Goal: Information Seeking & Learning: Learn about a topic

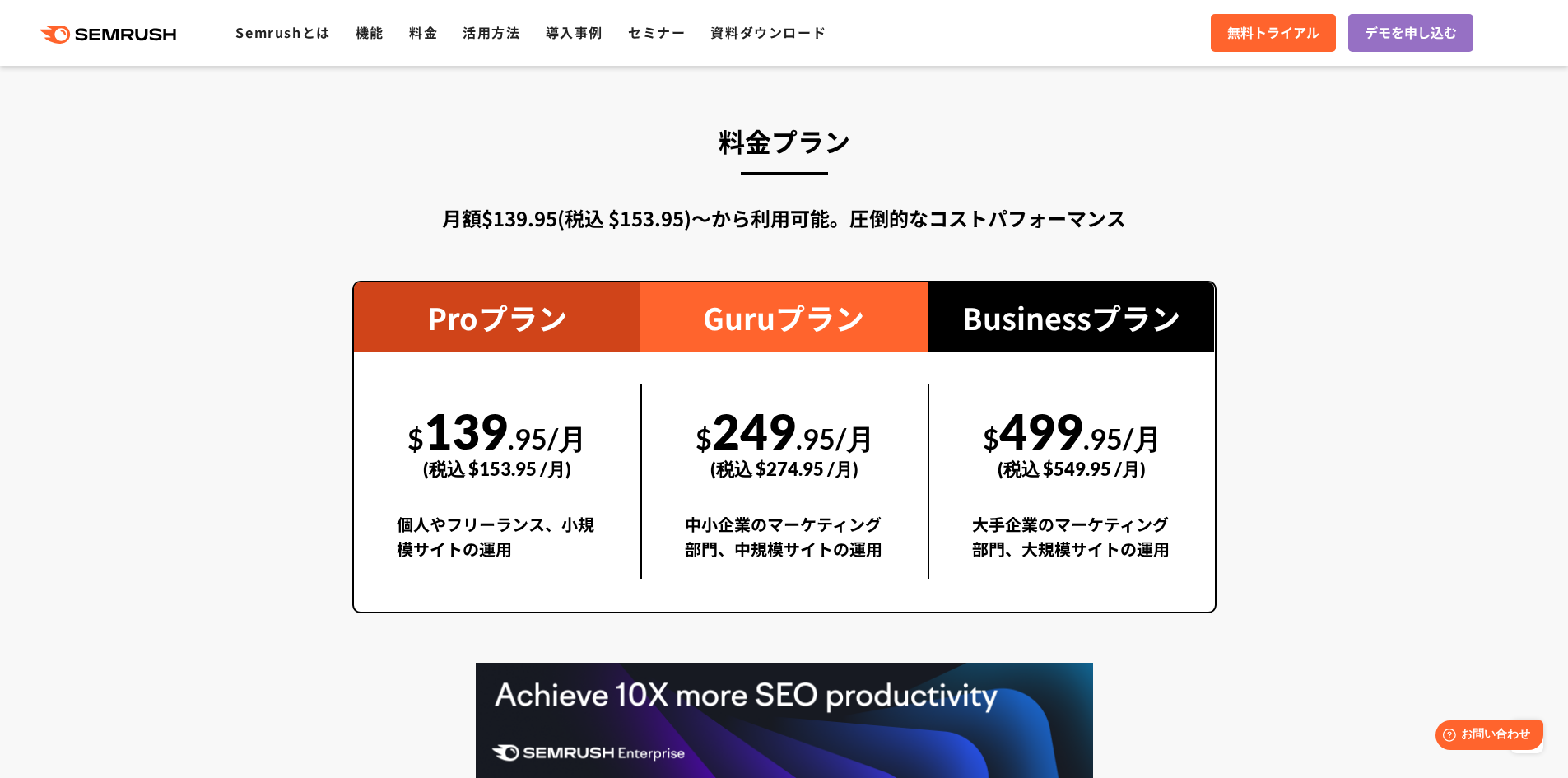
scroll to position [2965, 0]
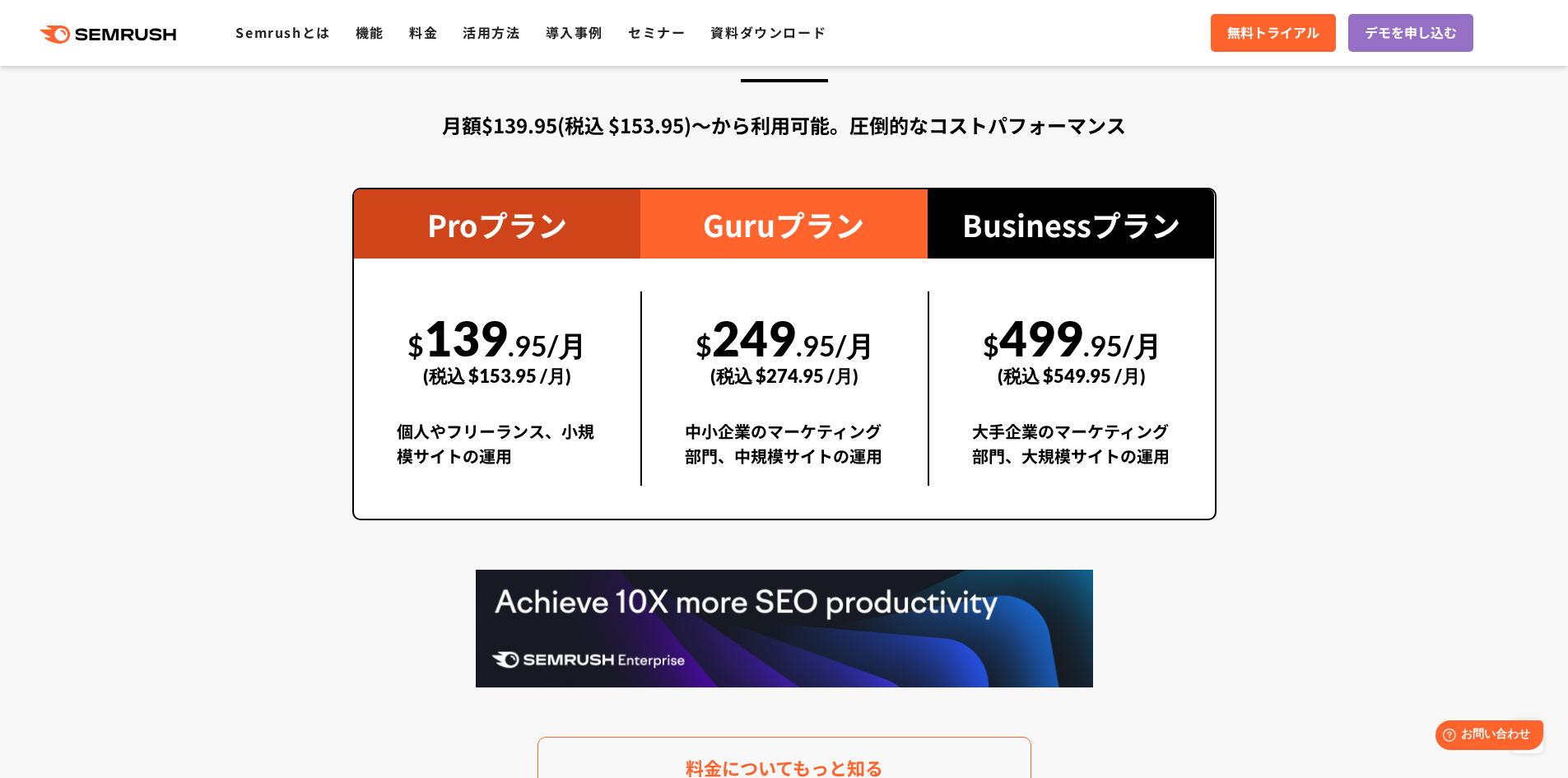
click at [772, 377] on div "(税込 $274.95 /月)" at bounding box center [784, 375] width 200 height 58
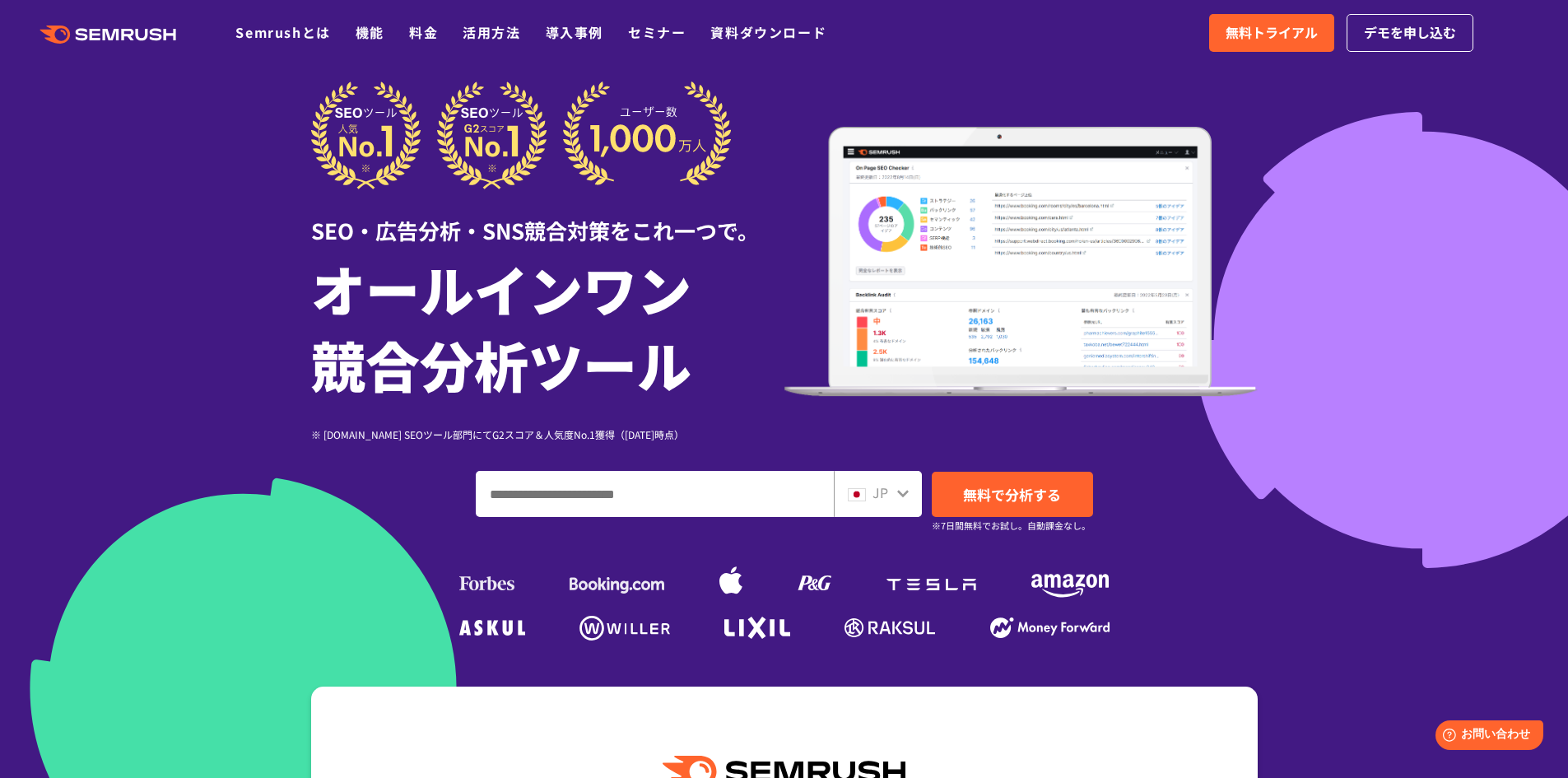
scroll to position [0, 0]
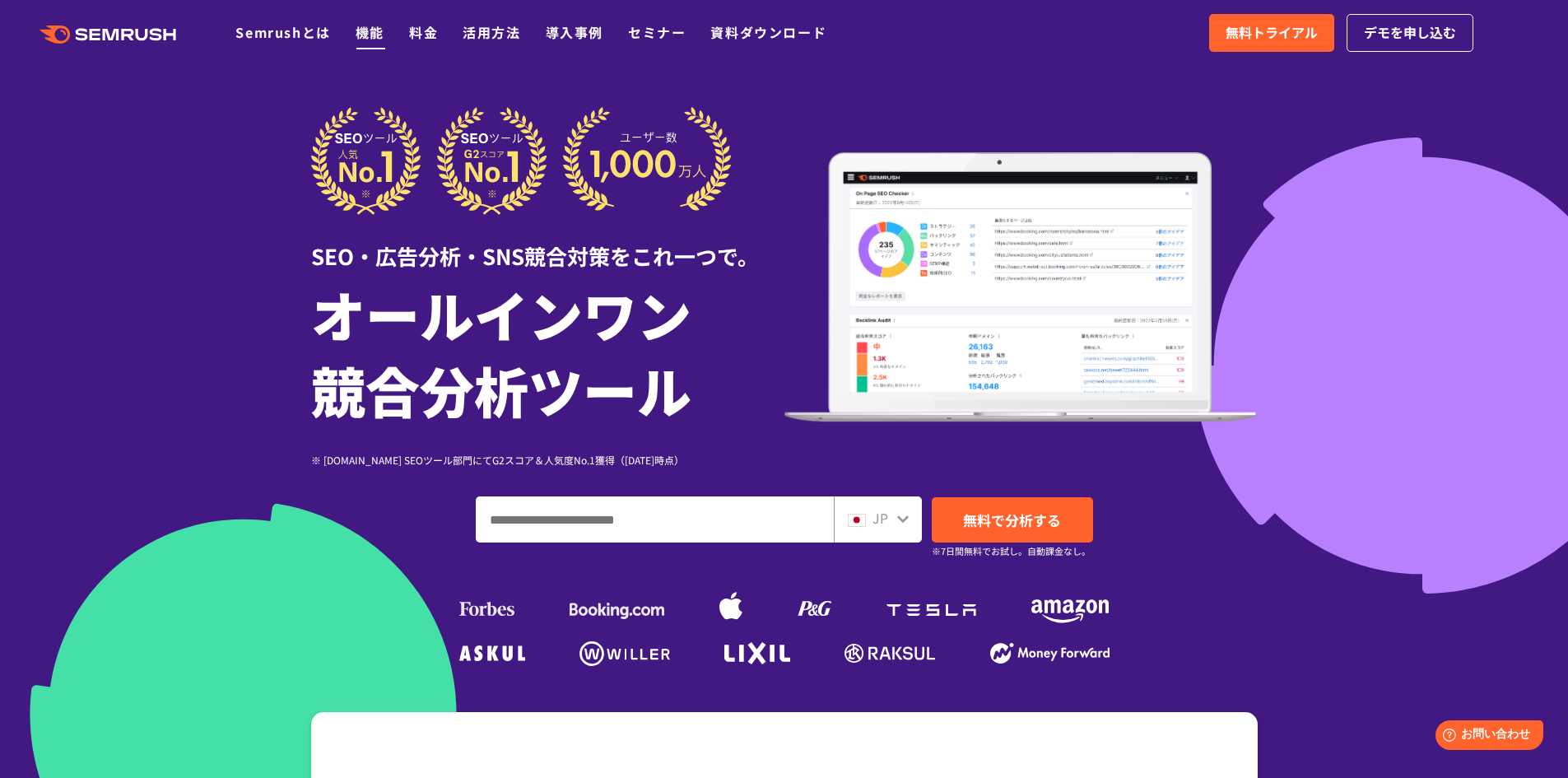
click at [373, 28] on link "機能" at bounding box center [370, 31] width 29 height 19
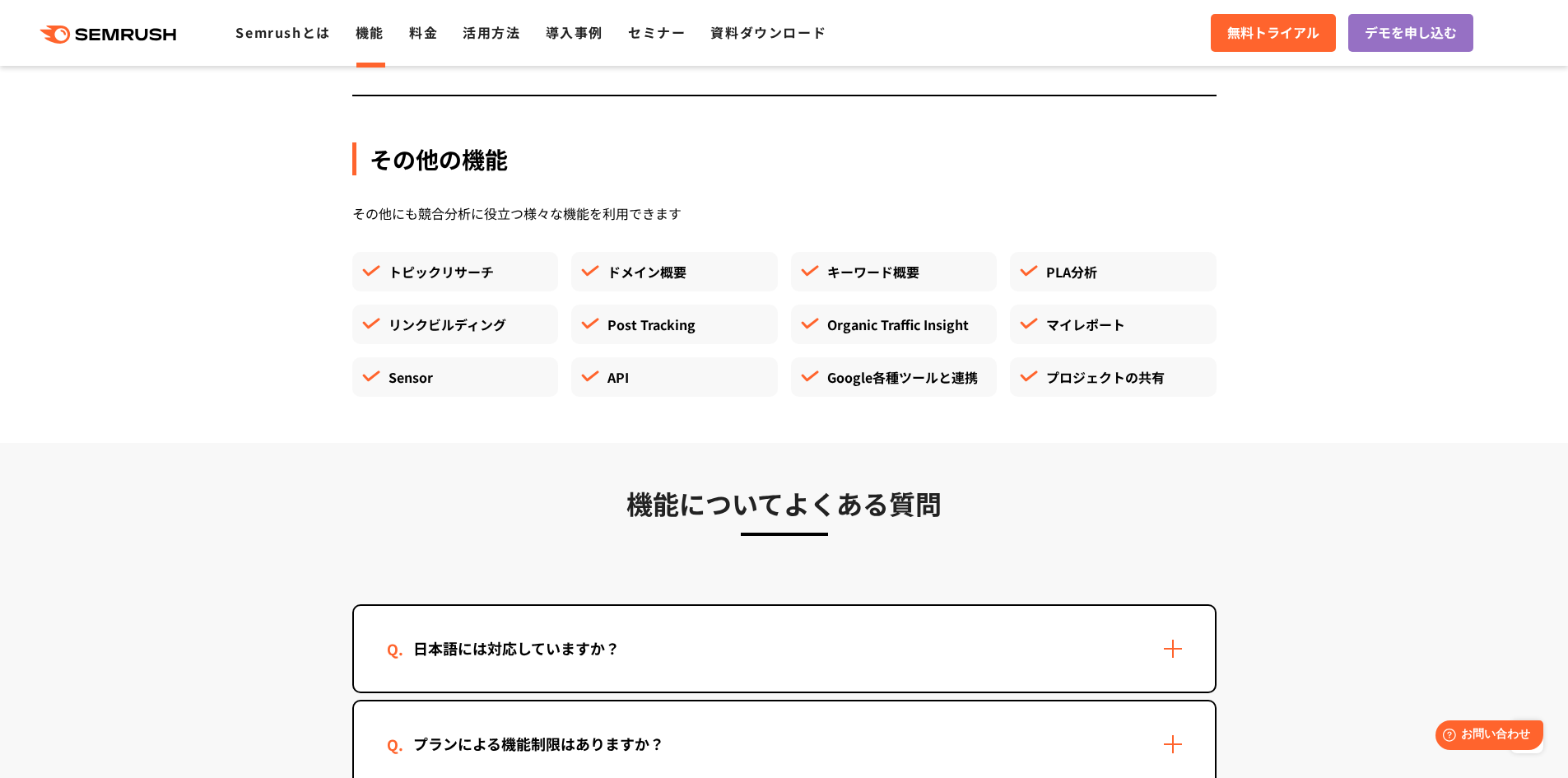
scroll to position [4694, 0]
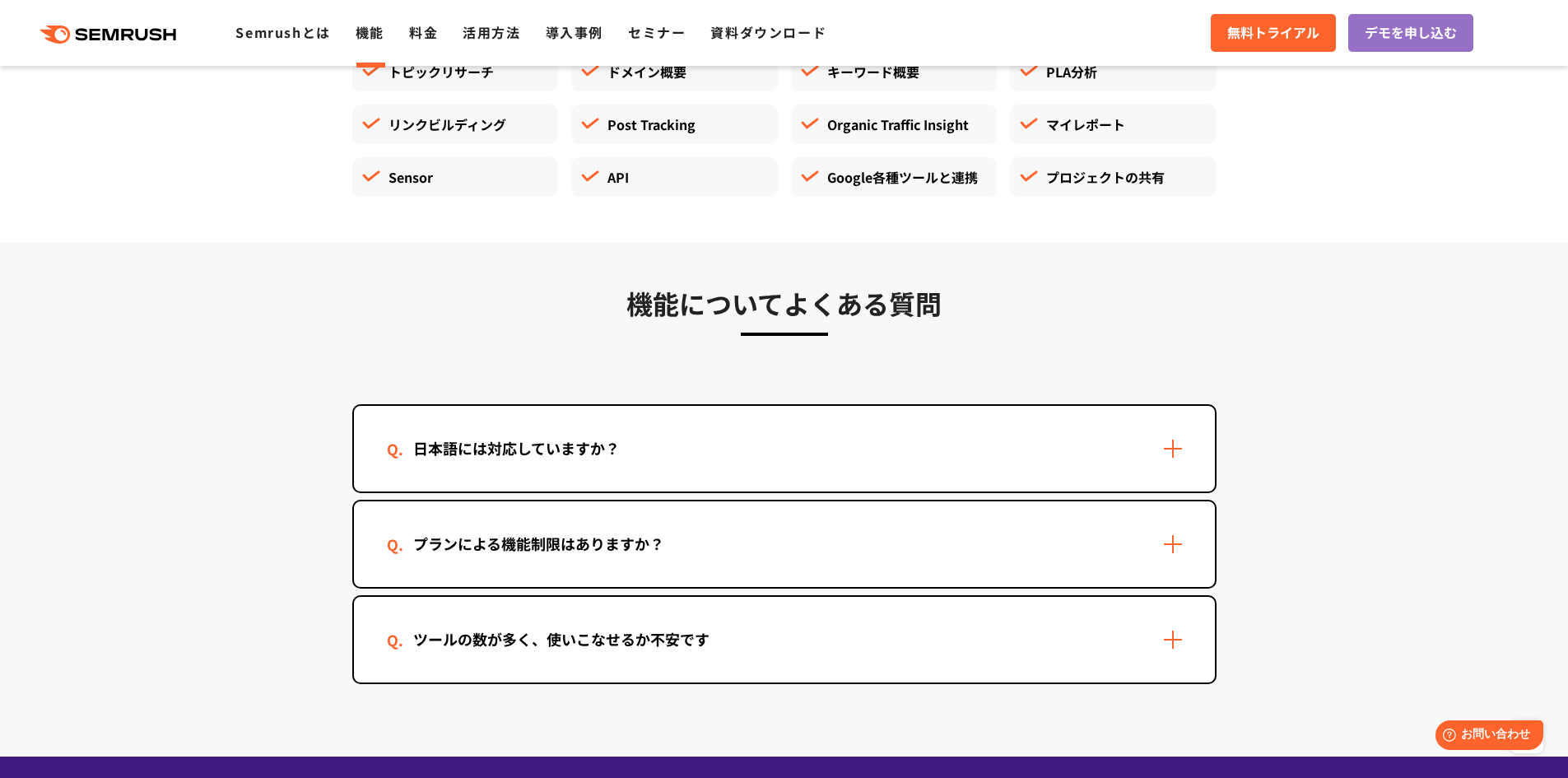
click at [1071, 552] on div "プランによる機能制限はありますか？" at bounding box center [784, 544] width 861 height 85
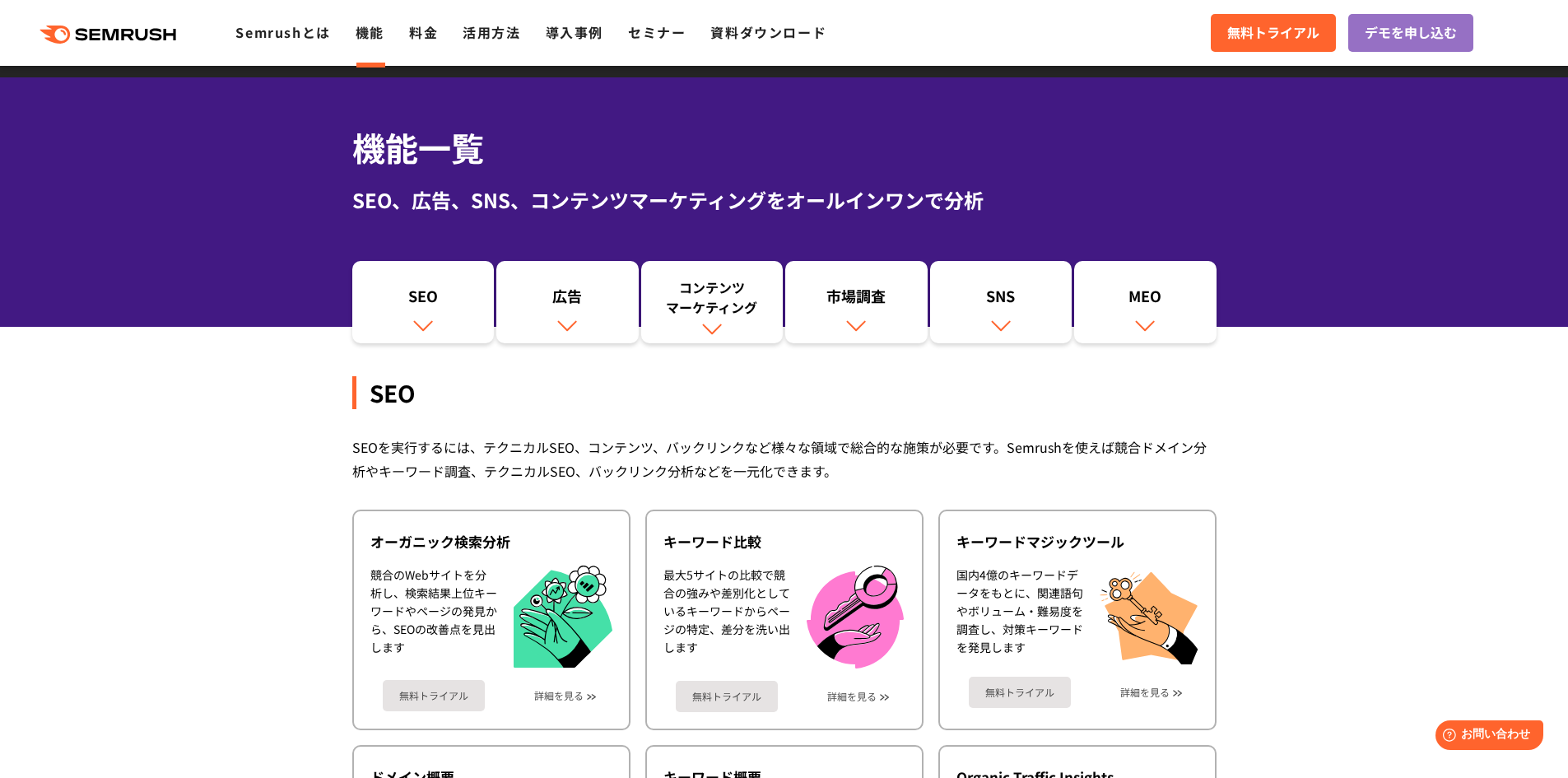
scroll to position [0, 0]
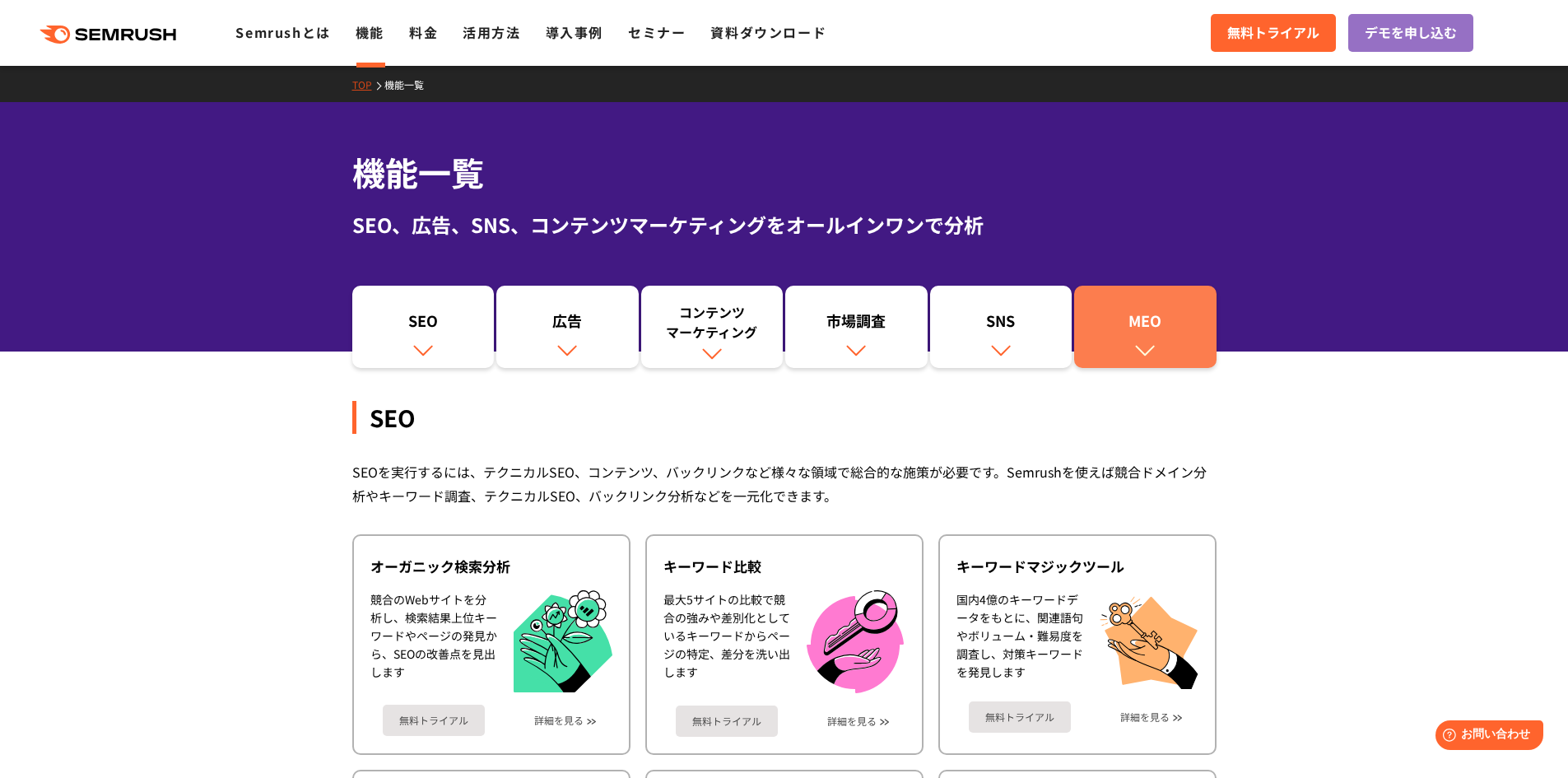
click at [1161, 343] on link "MEO" at bounding box center [1145, 326] width 143 height 82
click at [467, 33] on link "活用方法" at bounding box center [491, 31] width 57 height 19
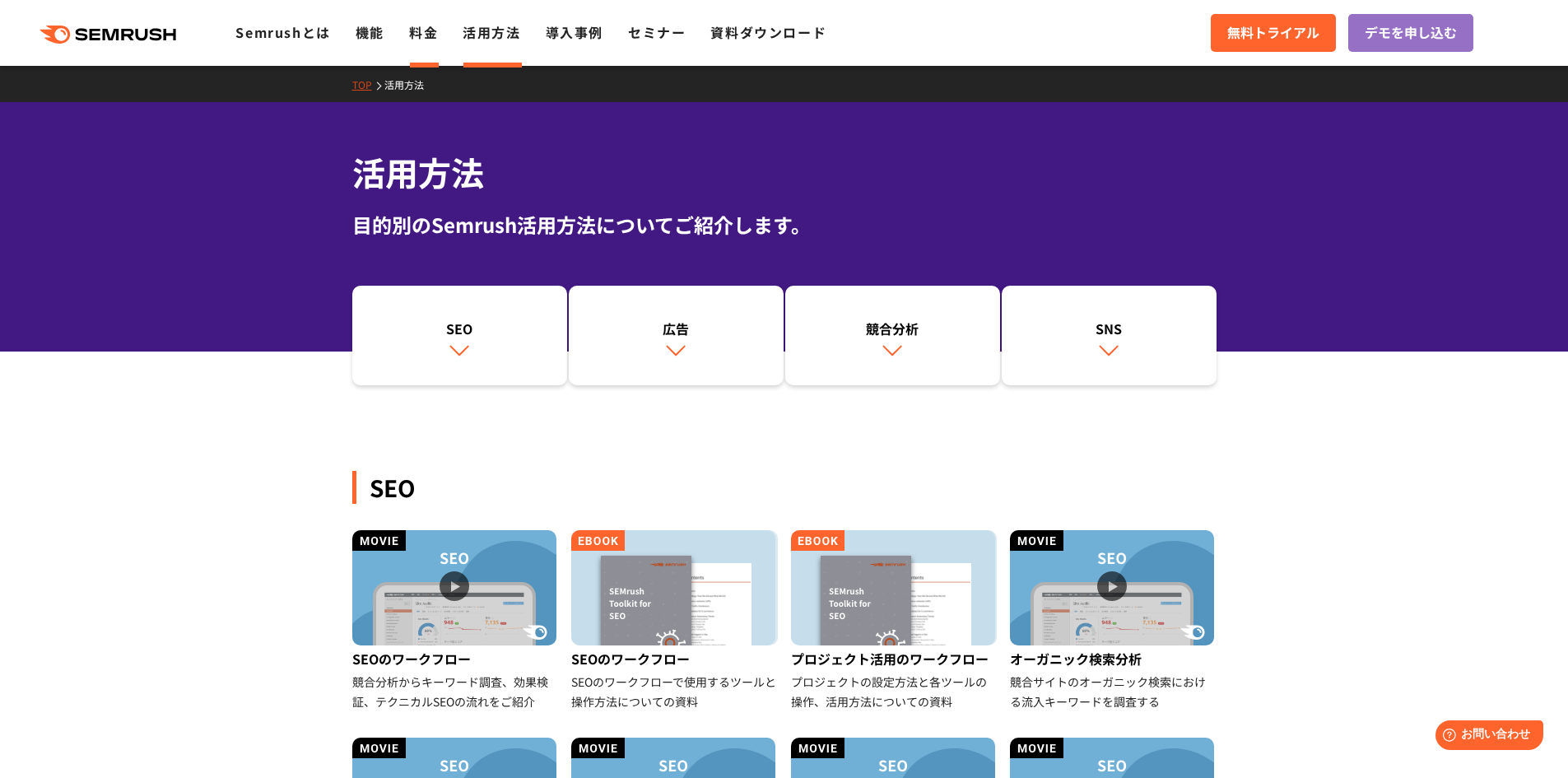
click at [434, 33] on link "料金" at bounding box center [424, 31] width 29 height 19
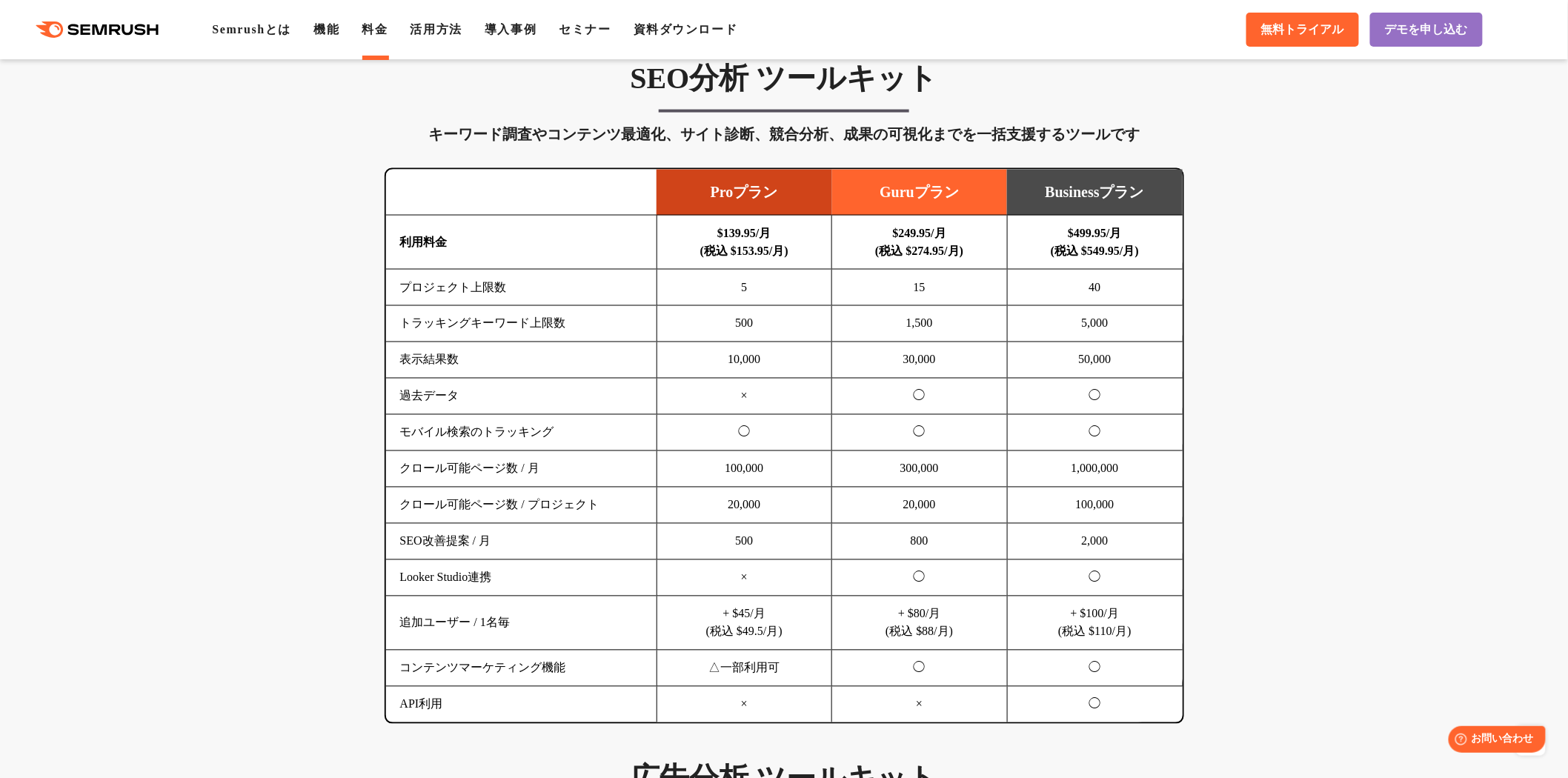
scroll to position [897, 0]
